Goal: Find contact information: Find contact information

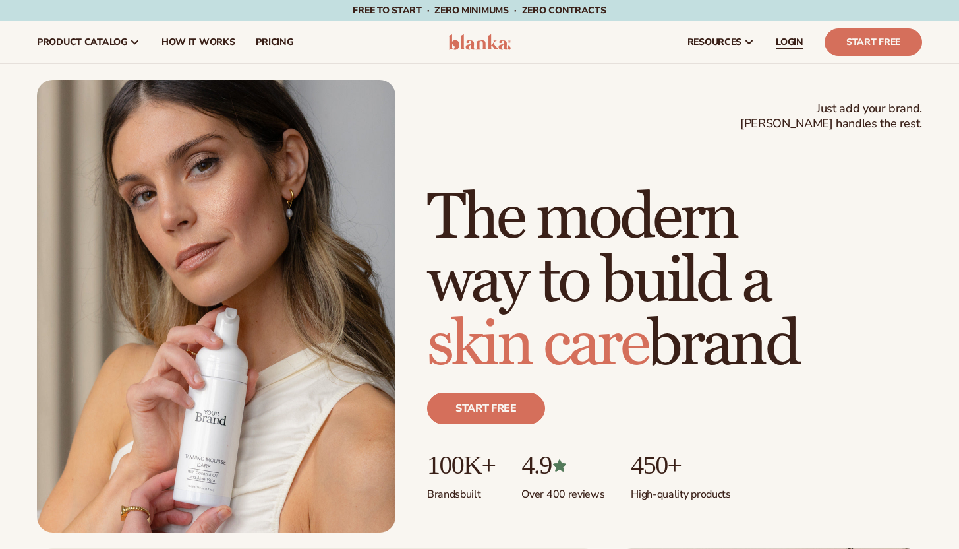
click at [794, 41] on span "LOGIN" at bounding box center [790, 42] width 28 height 11
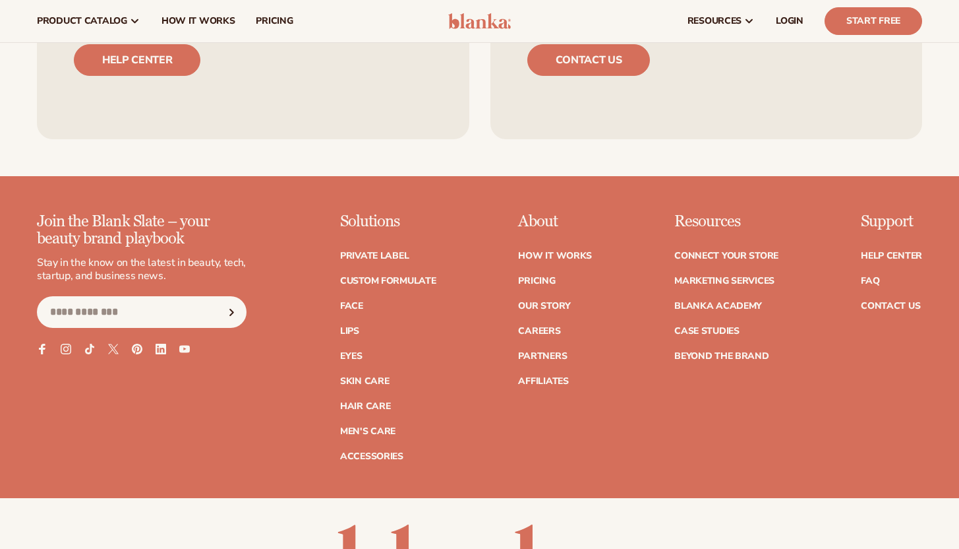
scroll to position [5274, 0]
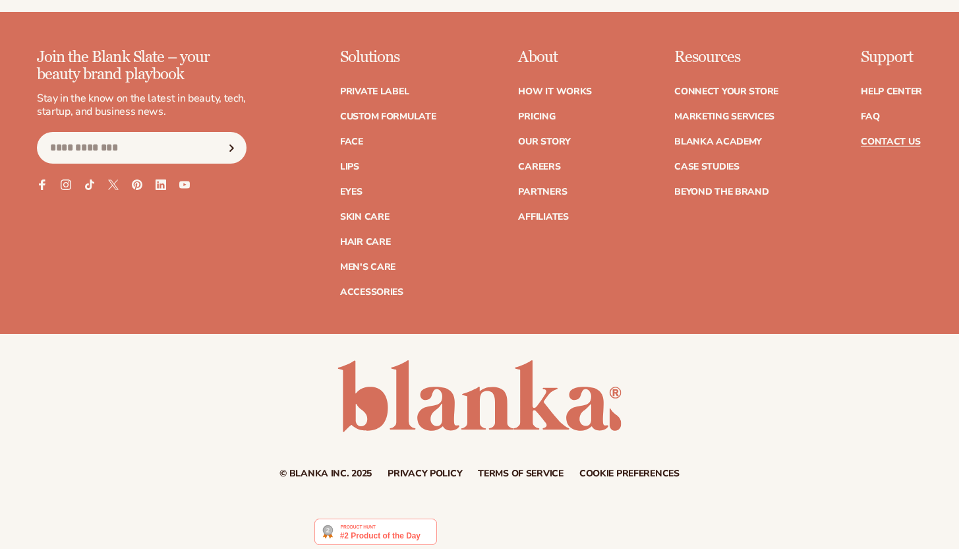
click at [884, 137] on link "Contact Us" at bounding box center [890, 141] width 59 height 9
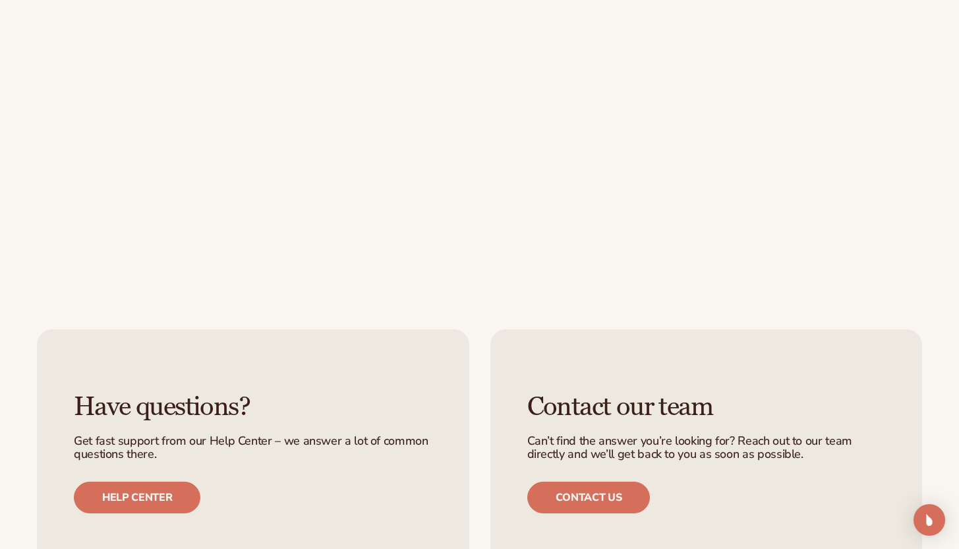
scroll to position [582, 0]
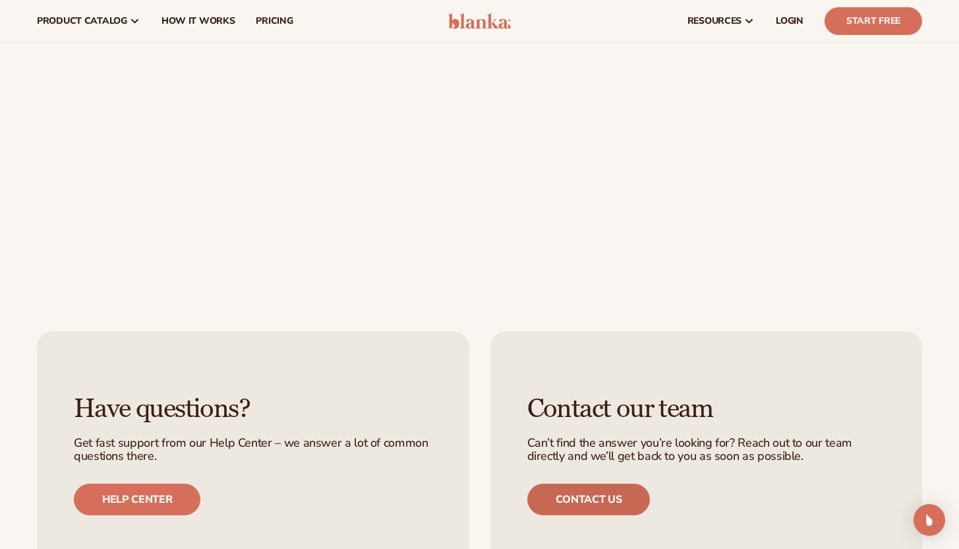
click at [592, 489] on link "Contact us" at bounding box center [589, 499] width 123 height 32
